Goal: Use online tool/utility: Utilize a website feature to perform a specific function

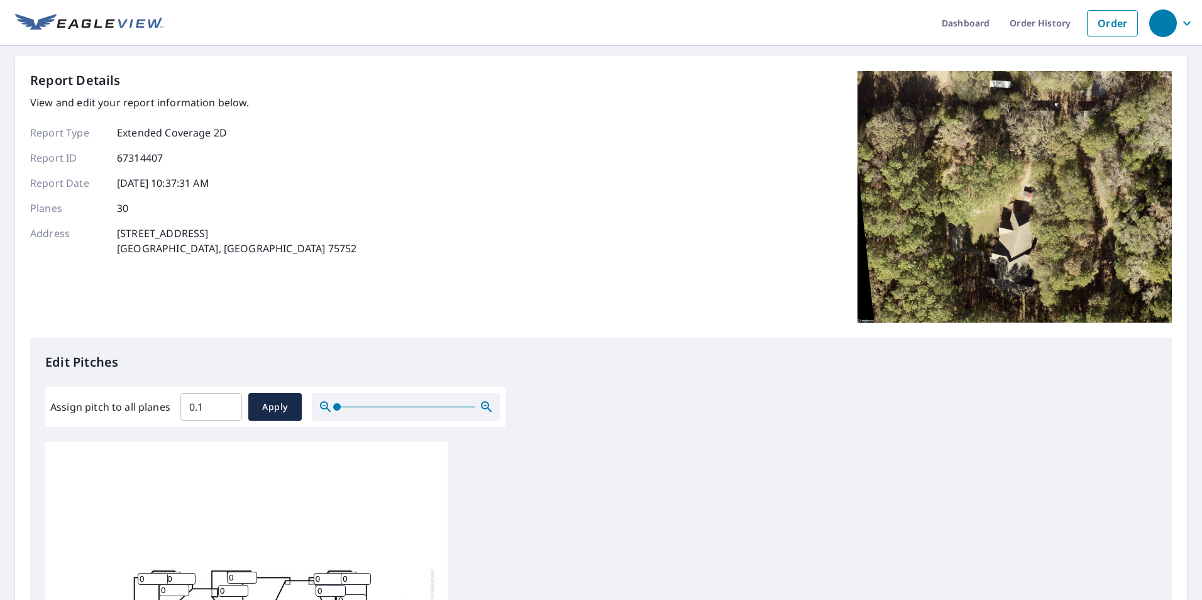
click at [228, 405] on input "0.1" at bounding box center [211, 406] width 62 height 35
click at [228, 405] on input "0.2" at bounding box center [211, 406] width 62 height 35
click at [228, 405] on input "0.3" at bounding box center [211, 406] width 62 height 35
click at [228, 405] on input "0.4" at bounding box center [211, 406] width 62 height 35
click at [228, 405] on input "0.5" at bounding box center [211, 406] width 62 height 35
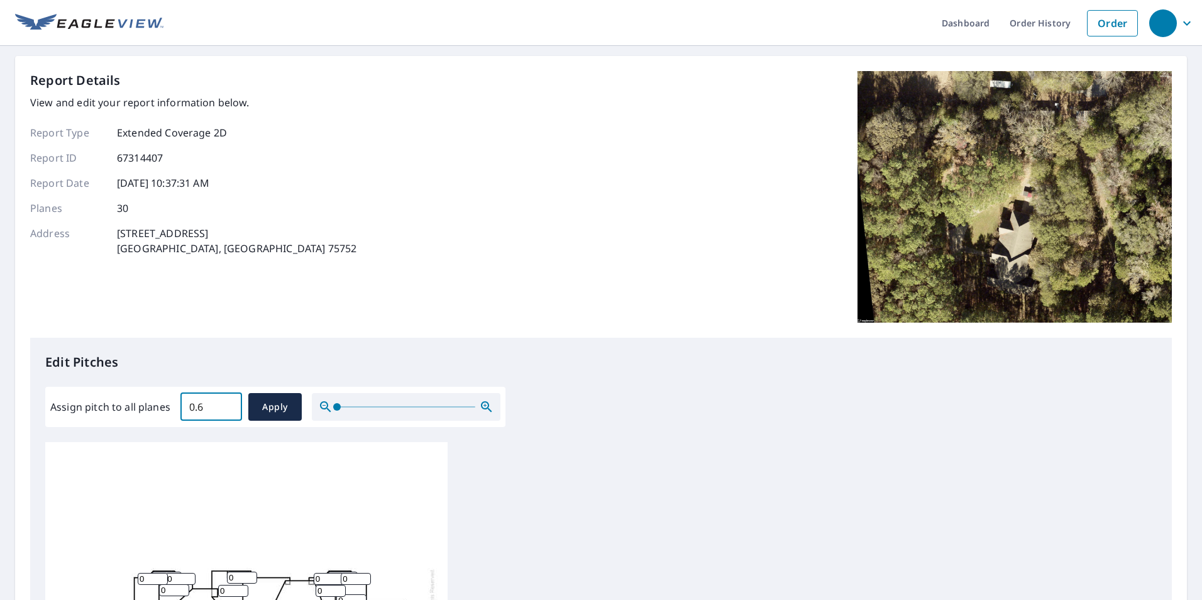
click at [228, 405] on input "0.6" at bounding box center [211, 406] width 62 height 35
click at [228, 405] on input "0.7" at bounding box center [211, 406] width 62 height 35
click at [228, 405] on input "0.8" at bounding box center [211, 406] width 62 height 35
click at [228, 405] on input "0.9" at bounding box center [211, 406] width 62 height 35
click at [228, 405] on input "1" at bounding box center [211, 406] width 62 height 35
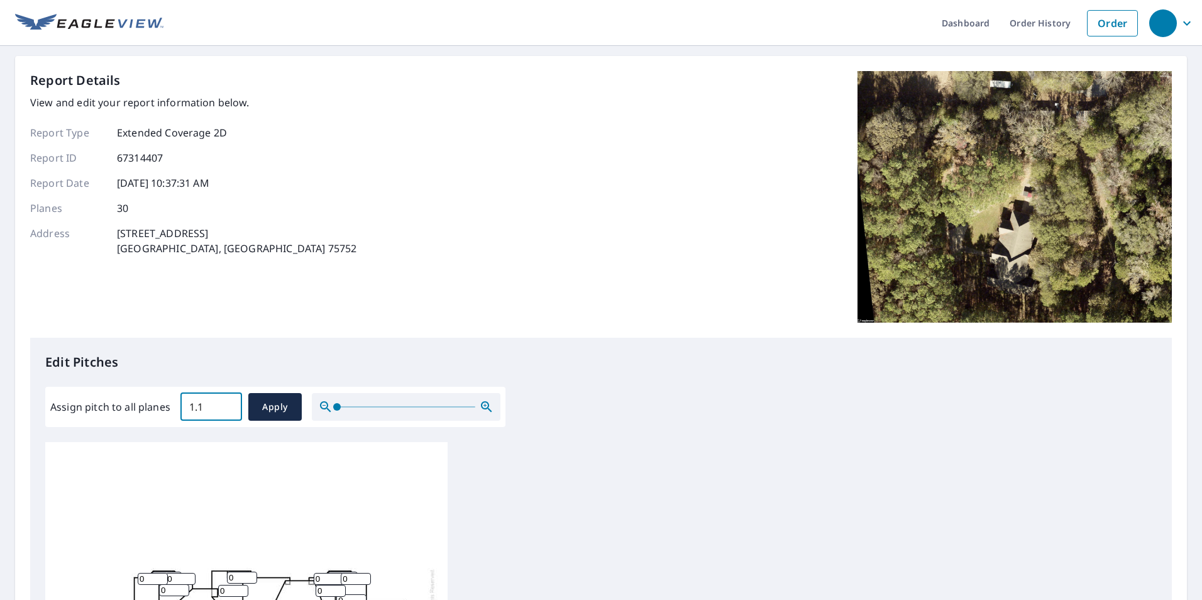
click at [228, 405] on input "1.1" at bounding box center [211, 406] width 62 height 35
click at [228, 405] on input "1.2" at bounding box center [211, 406] width 62 height 35
click at [228, 405] on input "1.3" at bounding box center [211, 406] width 62 height 35
click at [228, 405] on input "1.4" at bounding box center [211, 406] width 62 height 35
click at [228, 405] on input "1.5" at bounding box center [211, 406] width 62 height 35
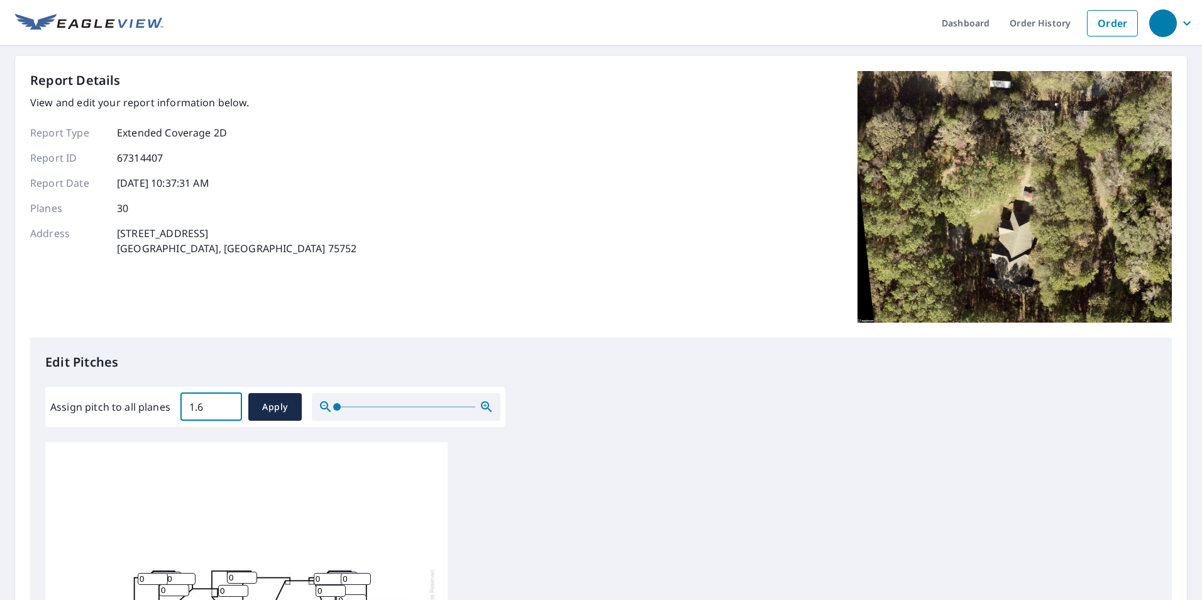
click at [228, 405] on input "1.6" at bounding box center [211, 406] width 62 height 35
click at [228, 405] on input "1.7" at bounding box center [211, 406] width 62 height 35
click at [228, 405] on input "1.8" at bounding box center [211, 406] width 62 height 35
click at [228, 405] on input "1.9" at bounding box center [211, 406] width 62 height 35
click at [228, 405] on input "2" at bounding box center [211, 406] width 62 height 35
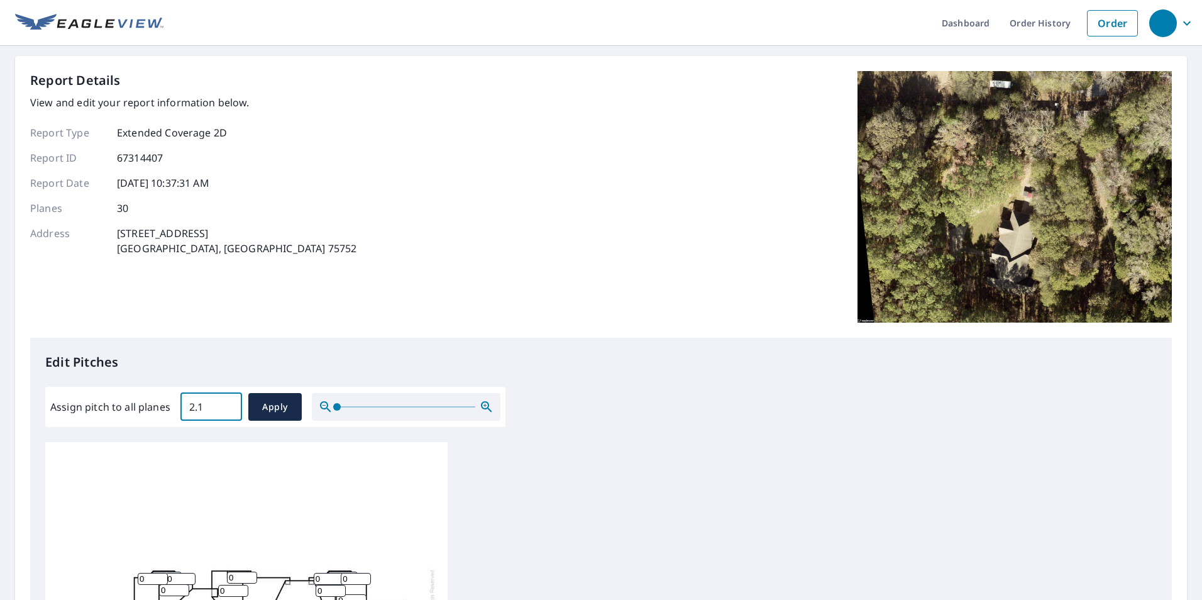
click at [228, 405] on input "2.1" at bounding box center [211, 406] width 62 height 35
click at [228, 405] on input "2.2" at bounding box center [211, 406] width 62 height 35
click at [228, 405] on input "2.3" at bounding box center [211, 406] width 62 height 35
click at [228, 405] on input "2.4" at bounding box center [211, 406] width 62 height 35
click at [228, 405] on input "2.5" at bounding box center [211, 406] width 62 height 35
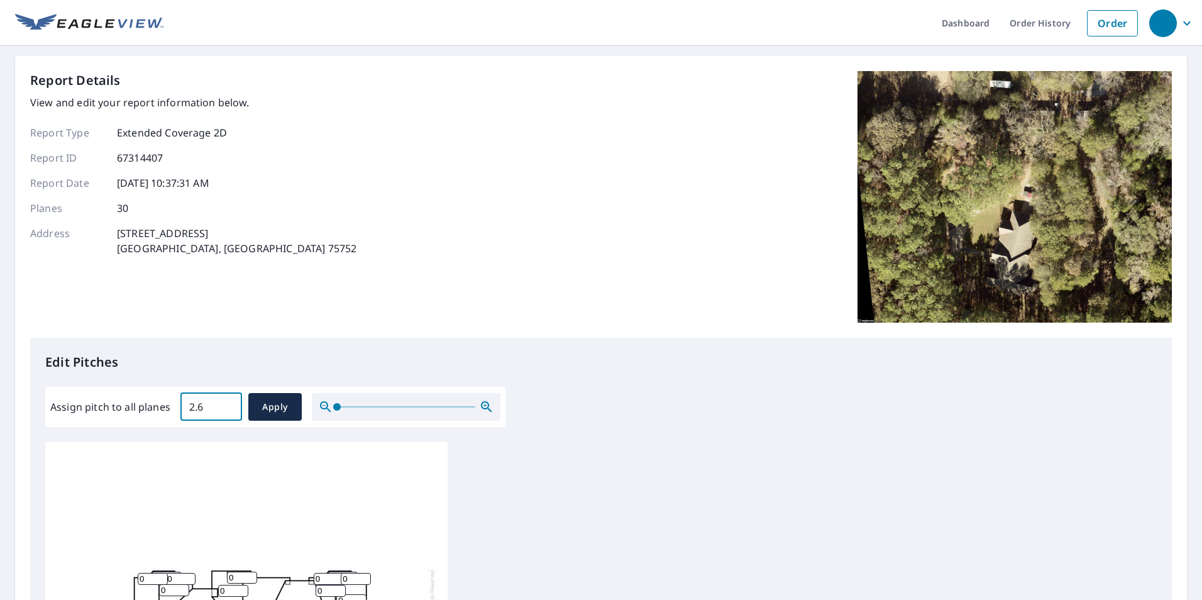
click at [228, 405] on input "2.6" at bounding box center [211, 406] width 62 height 35
click at [228, 405] on input "2.7" at bounding box center [211, 406] width 62 height 35
click at [228, 405] on input "2.8" at bounding box center [211, 406] width 62 height 35
click at [228, 405] on input "2.9" at bounding box center [211, 406] width 62 height 35
click at [228, 405] on input "3" at bounding box center [211, 406] width 62 height 35
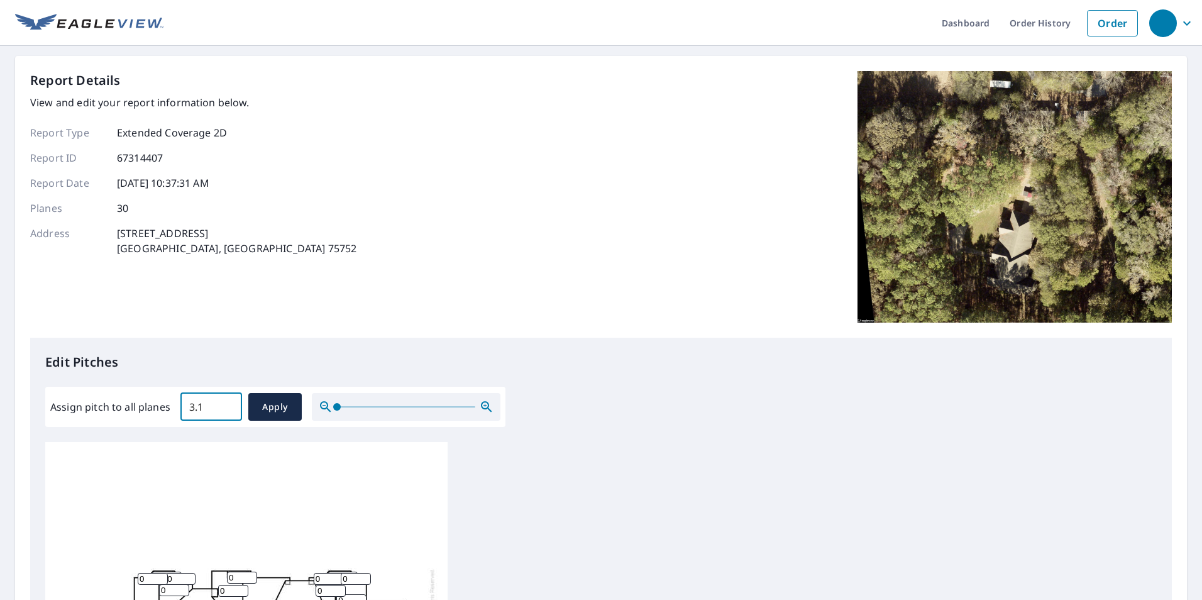
click at [228, 405] on input "3.1" at bounding box center [211, 406] width 62 height 35
click at [228, 405] on input "3.2" at bounding box center [211, 406] width 62 height 35
click at [228, 405] on input "3.3" at bounding box center [211, 406] width 62 height 35
click at [228, 405] on input "3.4" at bounding box center [211, 406] width 62 height 35
click at [228, 405] on input "3.5" at bounding box center [211, 406] width 62 height 35
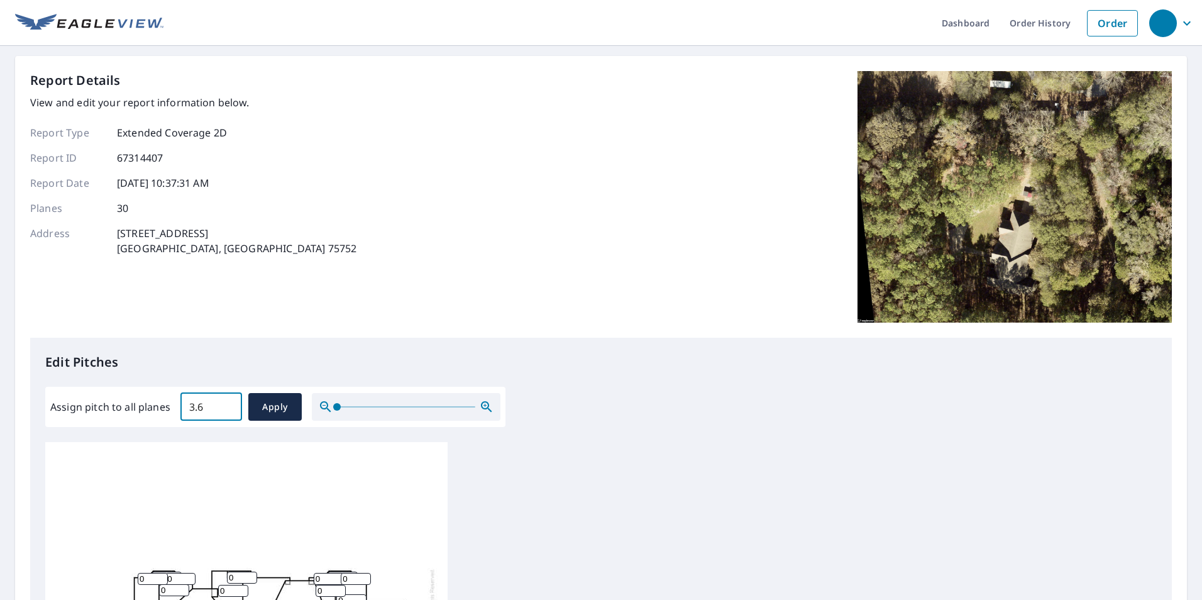
click at [228, 405] on input "3.6" at bounding box center [211, 406] width 62 height 35
click at [228, 405] on input "3.7" at bounding box center [211, 406] width 62 height 35
click at [228, 405] on input "3.8" at bounding box center [211, 406] width 62 height 35
click at [228, 405] on input "3.9" at bounding box center [211, 406] width 62 height 35
click at [228, 405] on input "4" at bounding box center [211, 406] width 62 height 35
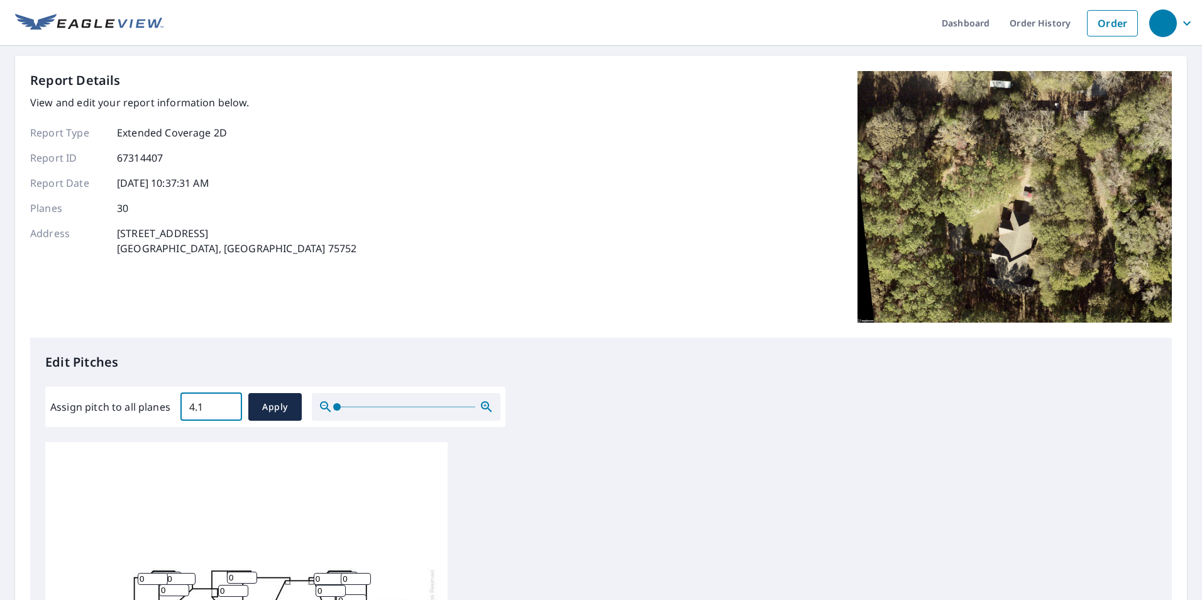
click at [228, 405] on input "4.1" at bounding box center [211, 406] width 62 height 35
click at [228, 405] on input "4.2" at bounding box center [211, 406] width 62 height 35
click at [228, 405] on input "4.3" at bounding box center [211, 406] width 62 height 35
click at [228, 405] on input "4.4" at bounding box center [211, 406] width 62 height 35
click at [228, 405] on input "4.5" at bounding box center [211, 406] width 62 height 35
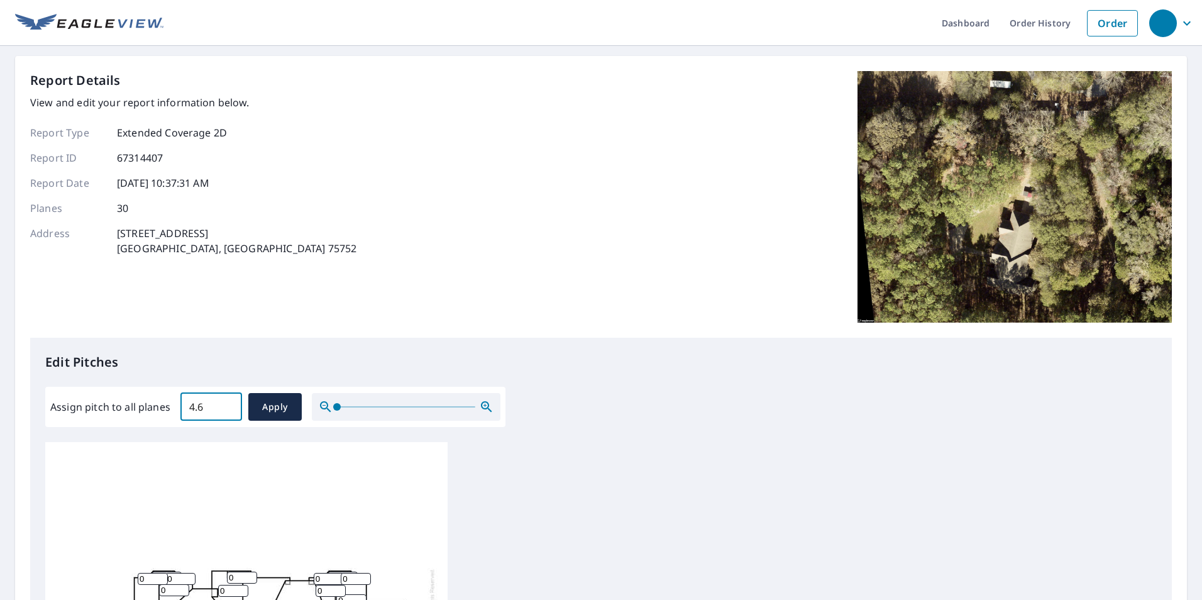
click at [228, 405] on input "4.6" at bounding box center [211, 406] width 62 height 35
click at [228, 405] on input "4.7" at bounding box center [211, 406] width 62 height 35
click at [228, 405] on input "4.8" at bounding box center [211, 406] width 62 height 35
click at [228, 405] on input "6.5" at bounding box center [211, 406] width 62 height 35
click at [228, 404] on input "8.6" at bounding box center [211, 406] width 62 height 35
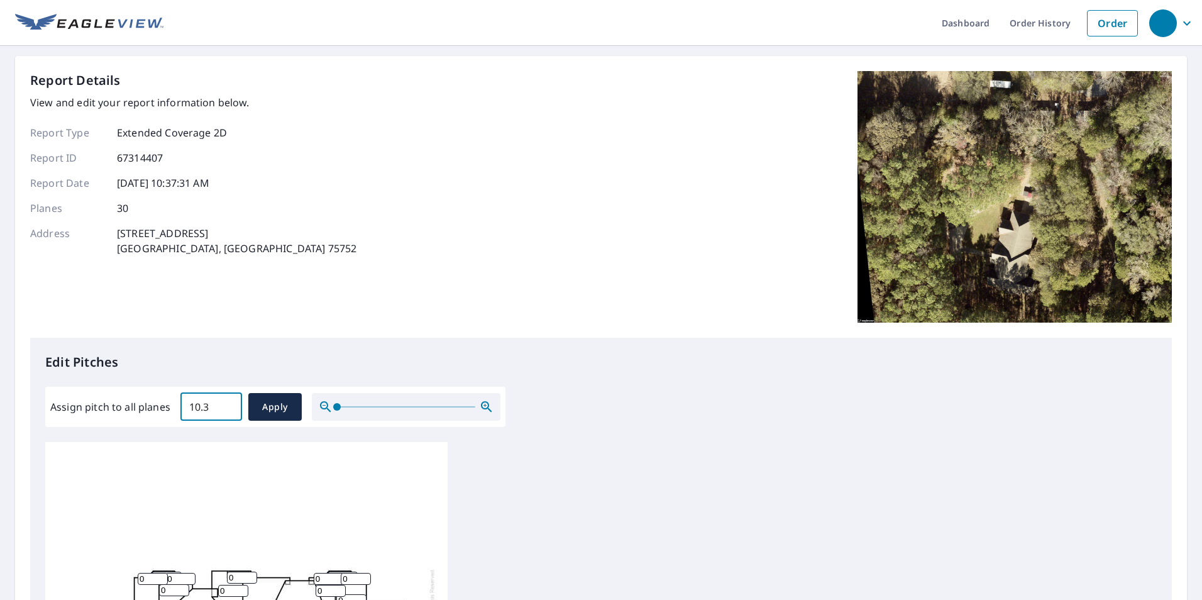
click at [228, 404] on input "10.3" at bounding box center [211, 406] width 62 height 35
click at [228, 411] on input "10.1" at bounding box center [211, 406] width 62 height 35
type input "10"
click at [228, 411] on input "10" at bounding box center [211, 406] width 62 height 35
click at [294, 410] on button "Apply" at bounding box center [274, 407] width 53 height 28
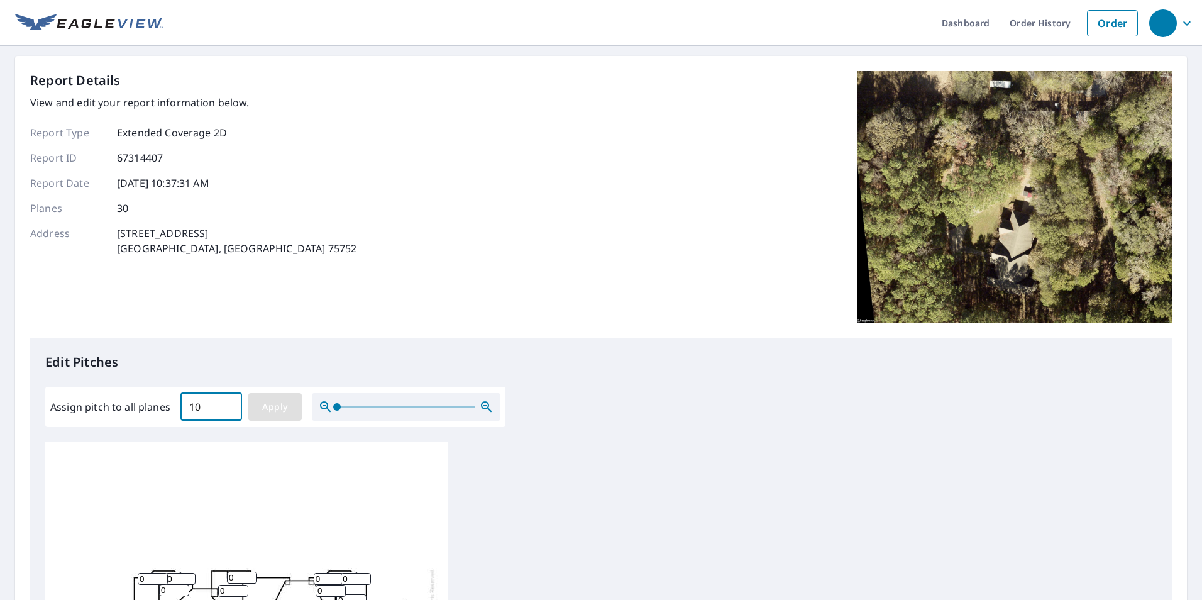
type input "10"
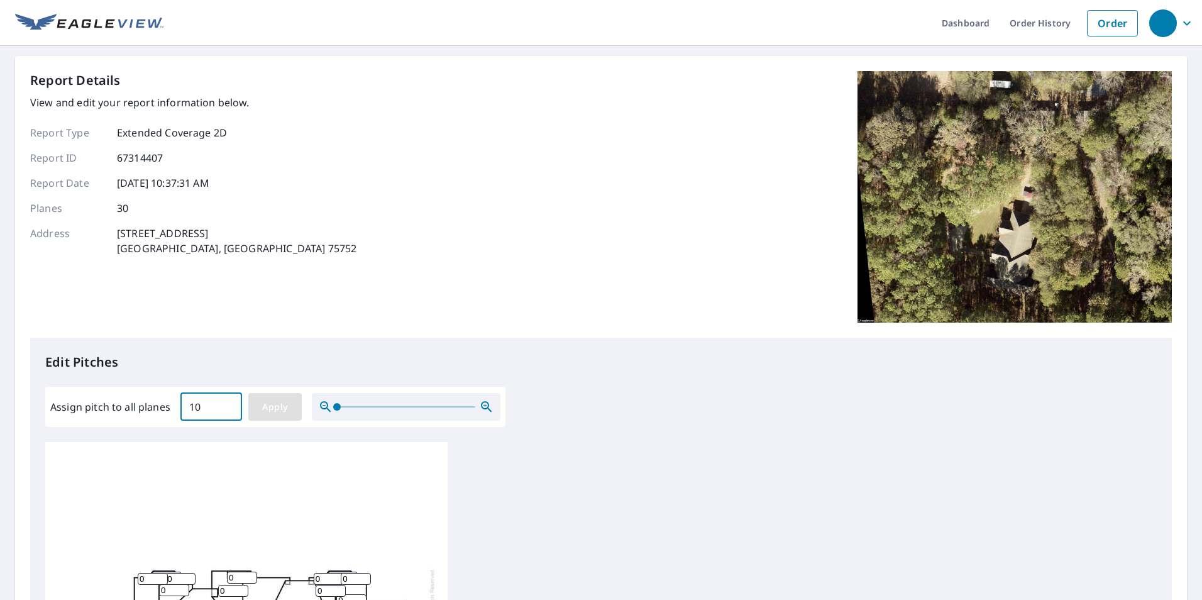
type input "10"
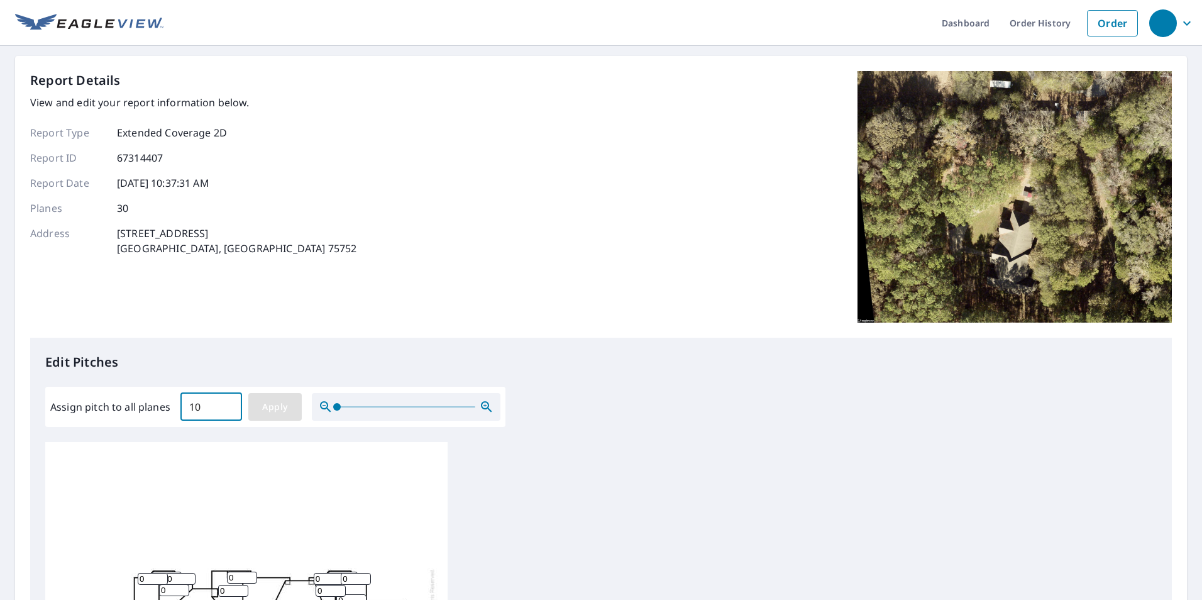
type input "10"
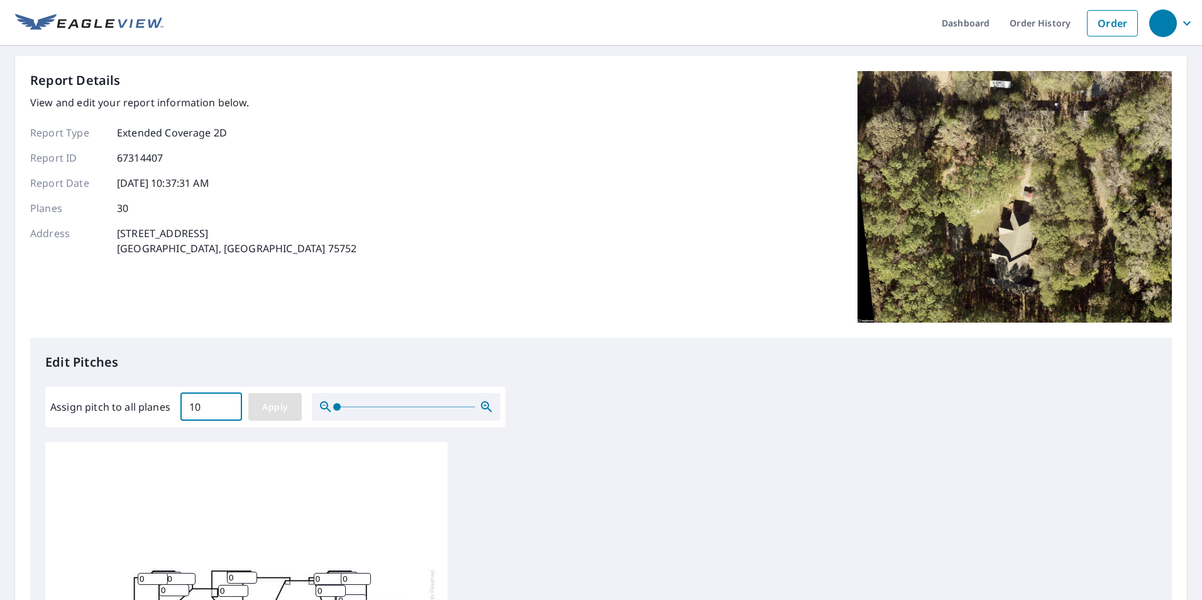
type input "10"
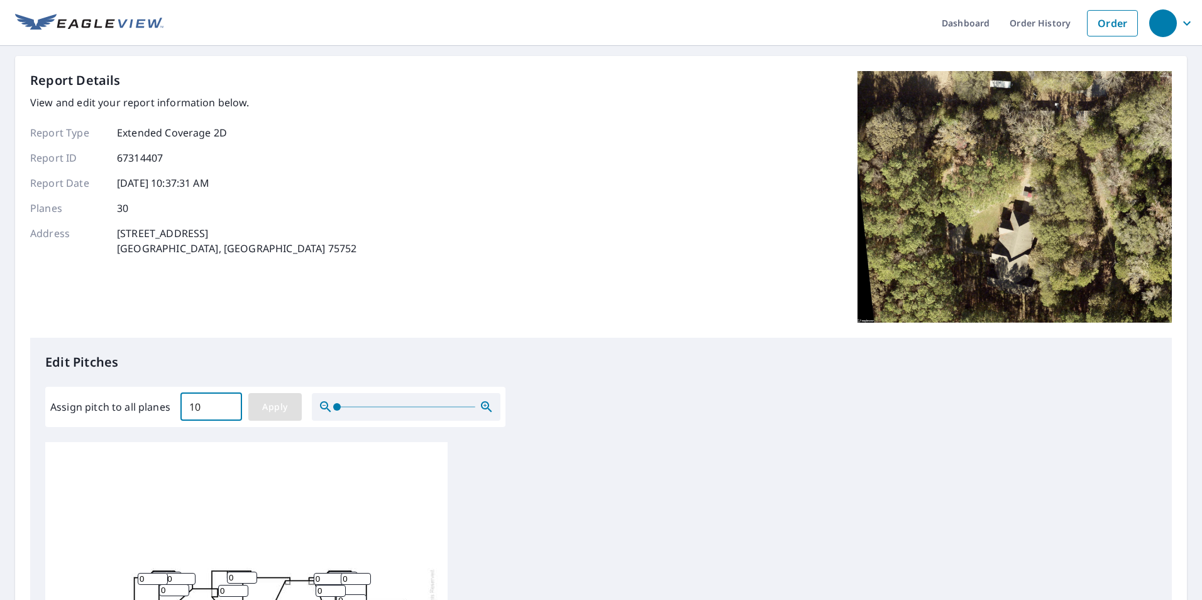
type input "10"
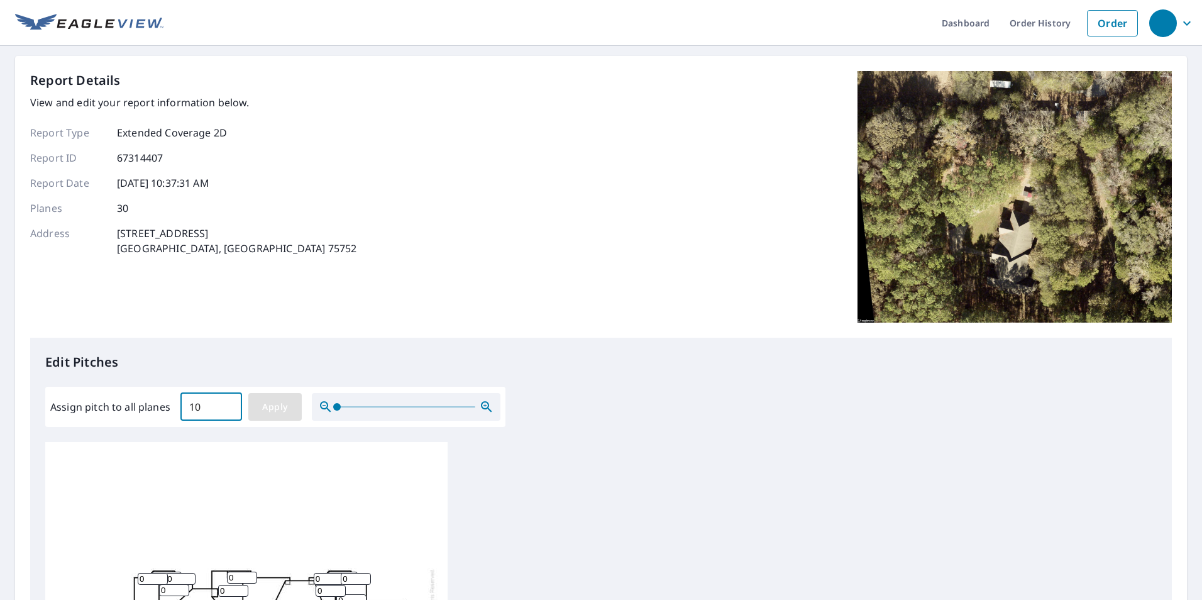
type input "10"
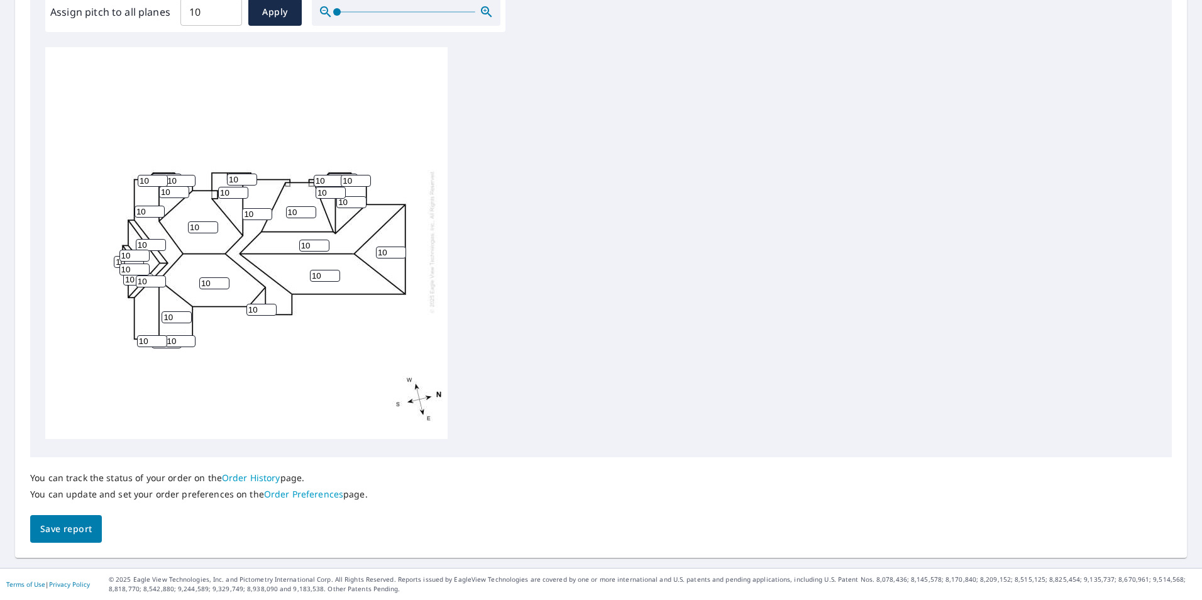
scroll to position [13, 0]
click at [67, 532] on span "Save report" at bounding box center [66, 529] width 52 height 16
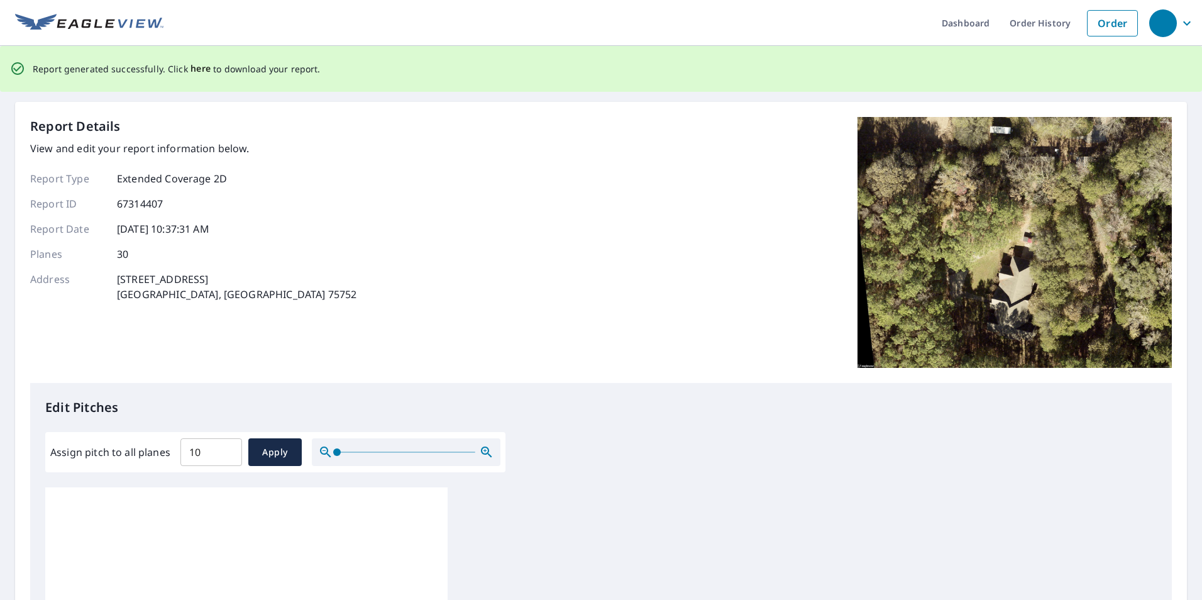
click at [196, 65] on span "here" at bounding box center [200, 69] width 21 height 16
